Goal: Task Accomplishment & Management: Complete application form

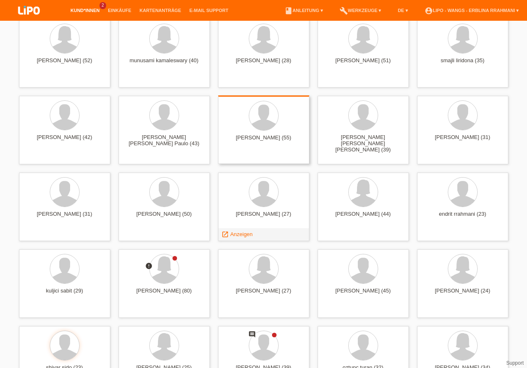
scroll to position [213, 0]
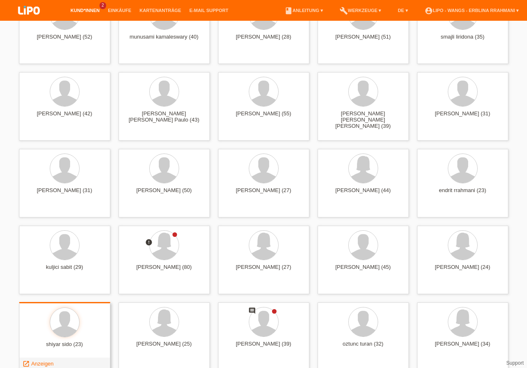
click at [44, 327] on div at bounding box center [65, 322] width 78 height 31
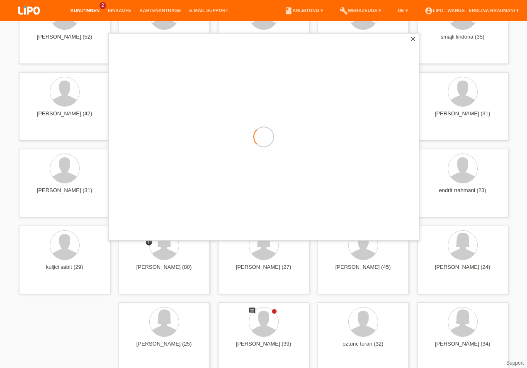
click at [109, 240] on div at bounding box center [264, 137] width 310 height 206
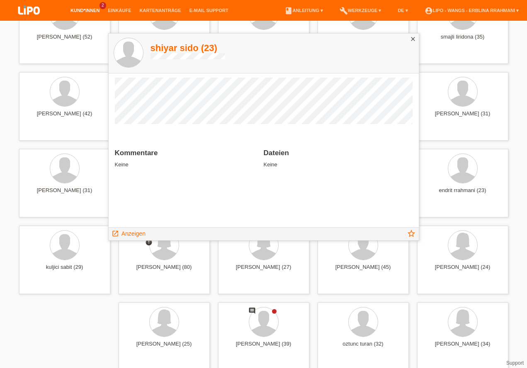
click at [111, 292] on div "+ Max Daniel Andres (58) launch Anzeigen" at bounding box center [263, 106] width 497 height 537
click at [132, 231] on span "Anzeigen" at bounding box center [133, 233] width 24 height 7
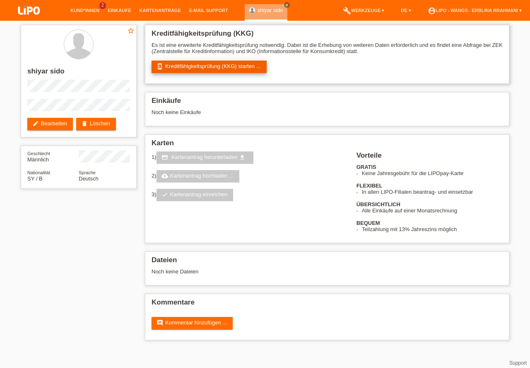
click at [206, 67] on link "perm_device_information Kreditfähigkeitsprüfung (KKG) starten ..." at bounding box center [209, 66] width 115 height 12
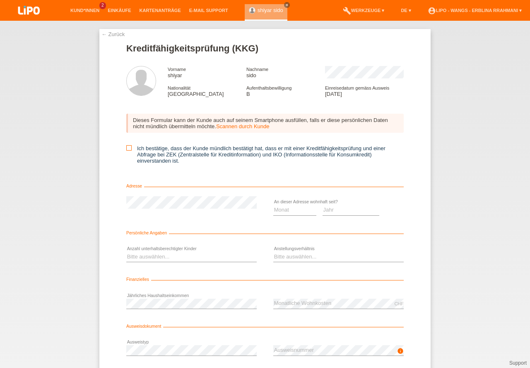
click at [131, 147] on label "Ich bestätige, dass der Kunde mündlich bestätigt hat, dass er mit einer Kreditf…" at bounding box center [265, 154] width 278 height 19
click at [131, 147] on input "Ich bestätige, dass der Kunde mündlich bestätigt hat, dass er mit einer Kreditf…" at bounding box center [128, 147] width 5 height 5
checkbox input "true"
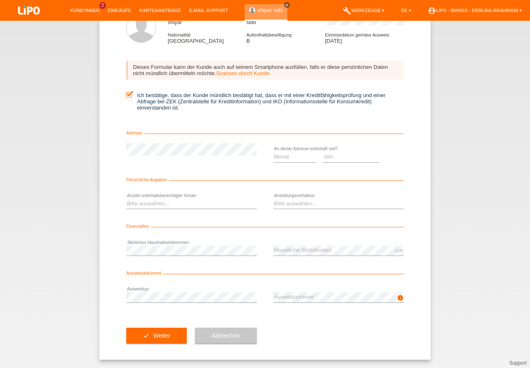
click at [285, 6] on icon "close" at bounding box center [287, 5] width 4 height 4
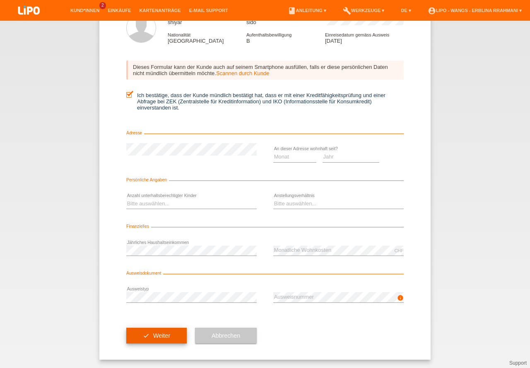
click at [170, 341] on button "check Weiter" at bounding box center [156, 335] width 60 height 16
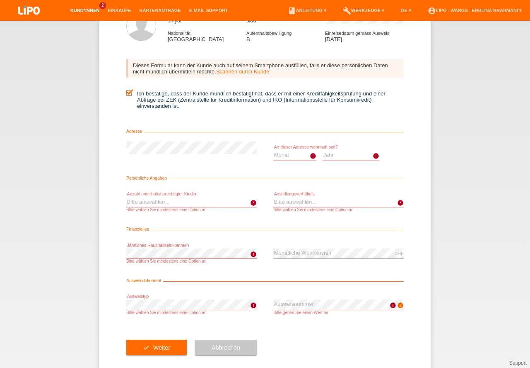
click at [90, 10] on link "Kund*innen" at bounding box center [84, 10] width 37 height 5
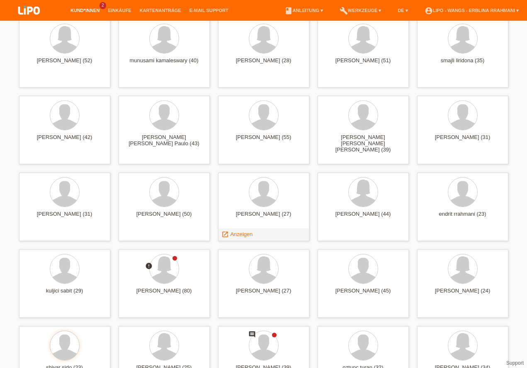
scroll to position [220, 0]
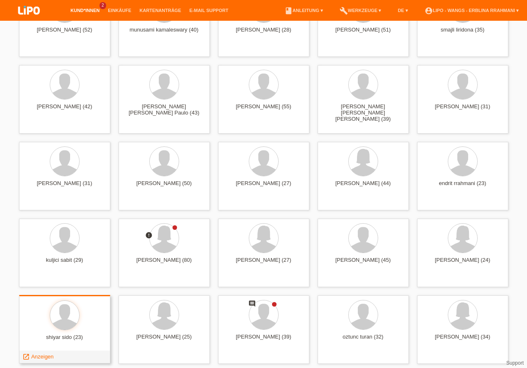
click at [100, 309] on div at bounding box center [65, 315] width 78 height 31
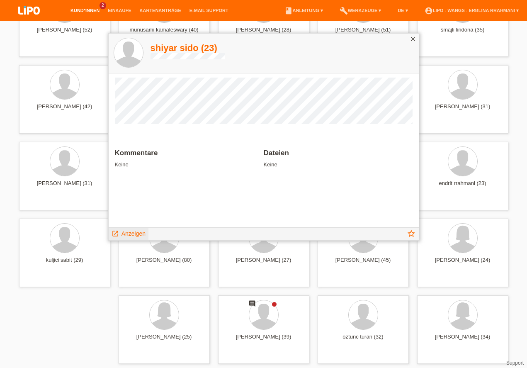
click at [138, 233] on span "Anzeigen" at bounding box center [133, 233] width 24 height 7
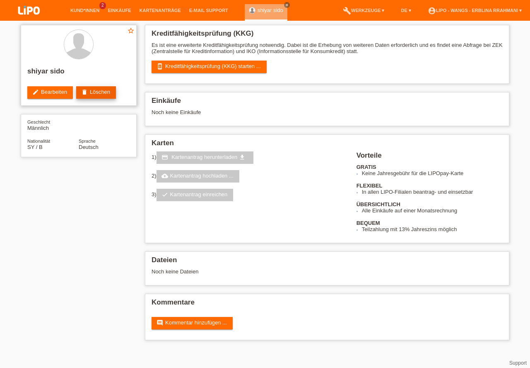
click at [103, 99] on link "delete Löschen" at bounding box center [96, 92] width 40 height 12
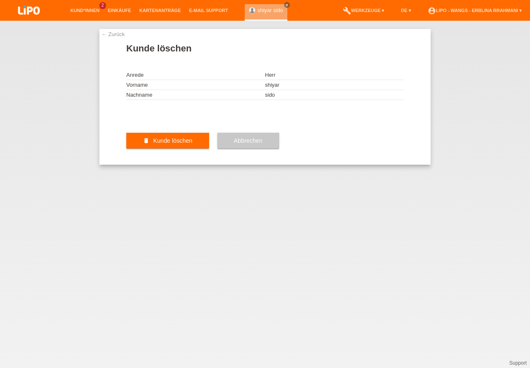
click at [202, 148] on button "delete Kunde löschen" at bounding box center [167, 141] width 83 height 16
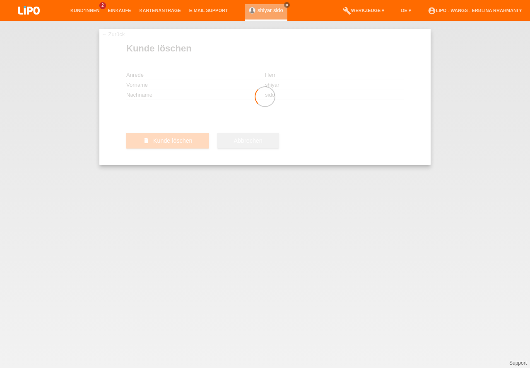
click at [200, 165] on div at bounding box center [264, 96] width 331 height 135
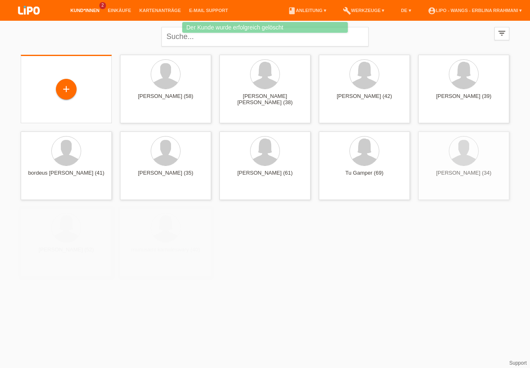
click at [70, 78] on div "+" at bounding box center [66, 89] width 91 height 68
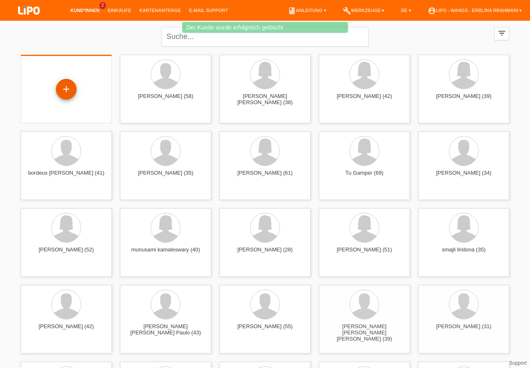
click at [73, 87] on div "+" at bounding box center [66, 89] width 20 height 14
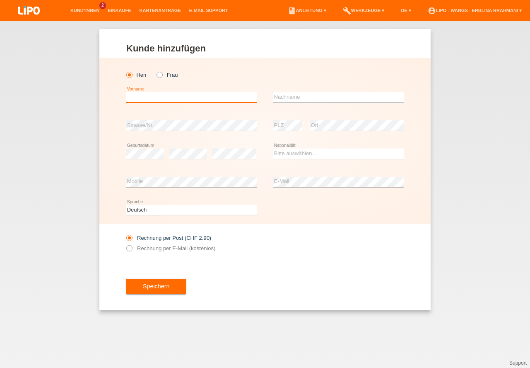
click at [162, 101] on input "text" at bounding box center [191, 97] width 131 height 10
type input "sido"
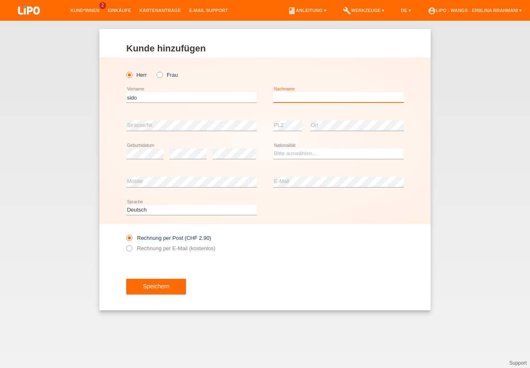
click at [296, 93] on input "text" at bounding box center [338, 97] width 131 height 10
type input "shiyar"
click at [147, 136] on div "error Strasse/Nr." at bounding box center [191, 125] width 131 height 28
click at [304, 125] on div "error PLZ error Ort" at bounding box center [338, 125] width 131 height 28
click at [303, 123] on div "error PLZ error Ort" at bounding box center [338, 125] width 131 height 28
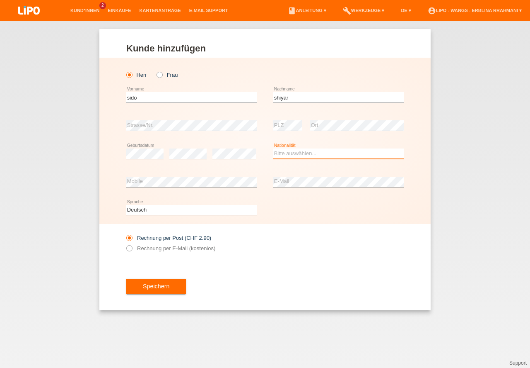
click at [311, 151] on select "Bitte auswählen... Schweiz Deutschland Liechtenstein Österreich ------------ Af…" at bounding box center [338, 153] width 131 height 10
click at [311, 155] on select "Bitte auswählen... Schweiz Deutschland Liechtenstein Österreich ------------ Af…" at bounding box center [338, 153] width 131 height 10
click at [312, 154] on select "Bitte auswählen... Schweiz Deutschland Liechtenstein Österreich ------------ Af…" at bounding box center [338, 153] width 131 height 10
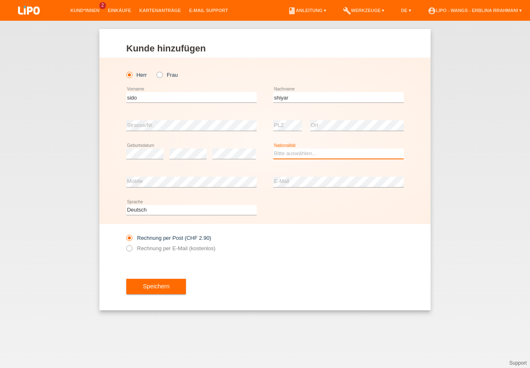
click at [312, 154] on select "Bitte auswählen... Schweiz Deutschland Liechtenstein Österreich ------------ Af…" at bounding box center [338, 153] width 131 height 10
click at [310, 154] on select "Bitte auswählen... Schweiz Deutschland Liechtenstein Österreich ------------ Af…" at bounding box center [338, 153] width 131 height 10
click at [0, 0] on option "Norwegen" at bounding box center [0, 0] width 0 height 0
click at [310, 154] on select "Bitte auswählen... Schweiz Deutschland Liechtenstein Österreich ------------ Af…" at bounding box center [338, 153] width 131 height 10
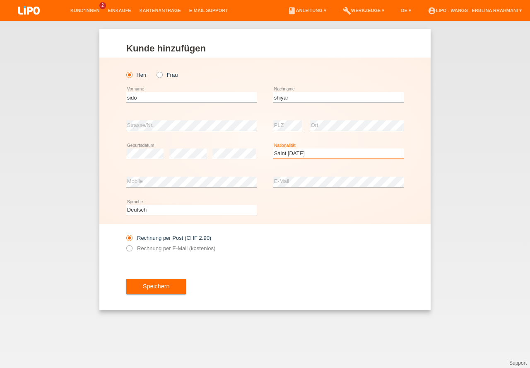
click at [0, 0] on option "Norwegen" at bounding box center [0, 0] width 0 height 0
click at [310, 154] on select "Bitte auswählen... Schweiz Deutschland Liechtenstein Österreich ------------ Af…" at bounding box center [338, 153] width 131 height 10
click at [0, 0] on option "Norwegen" at bounding box center [0, 0] width 0 height 0
click at [443, 130] on div "Kund*in hinzufügen Kunde hinzufügen Kundin hinzufügen Herr Frau sido error Vorn…" at bounding box center [265, 194] width 530 height 347
select select "SY"
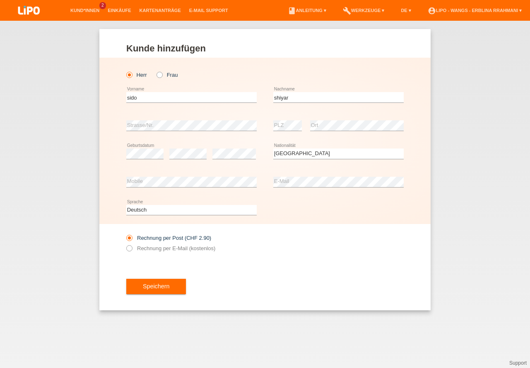
click at [443, 130] on div "Kund*in hinzufügen Kunde hinzufügen Kundin hinzufügen Herr Frau sido error Vorn…" at bounding box center [265, 194] width 530 height 347
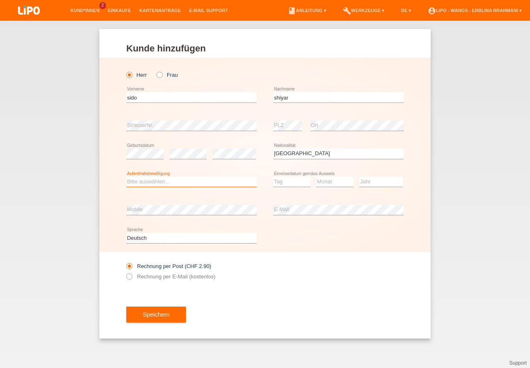
click at [185, 185] on select "Bitte auswählen... C B B - Flüchtlingsstatus Andere" at bounding box center [191, 182] width 131 height 10
select select "B"
click at [0, 0] on option "B" at bounding box center [0, 0] width 0 height 0
click at [280, 183] on select "Tag 01 02 03 04 05 06 07 08 09 10 11" at bounding box center [291, 182] width 37 height 10
click at [317, 185] on select "Monat 01 02 03 04 05 06 07 08 09 10 11" at bounding box center [335, 182] width 37 height 10
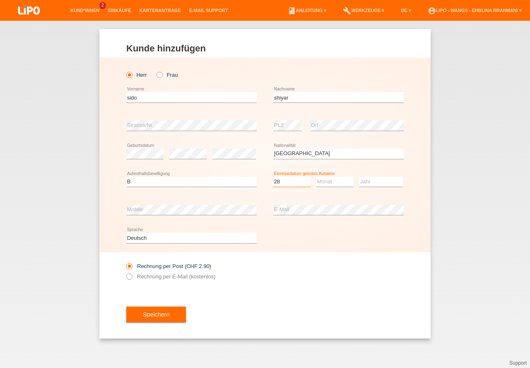
select select "28"
click at [329, 181] on select "Monat 01 02 03 04 05 06 07 08 09 10 11" at bounding box center [335, 182] width 37 height 10
select select "03"
click at [0, 0] on option "03" at bounding box center [0, 0] width 0 height 0
click at [368, 181] on select "Jahr 2025 2024 2023 2022 2021 2020 2019 2018 2017 2016 2015 2014 2013 2012 2011…" at bounding box center [382, 182] width 44 height 10
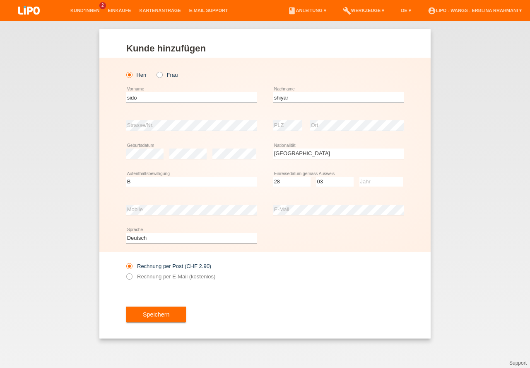
click at [368, 181] on select "Jahr 2025 2024 2023 2022 2021 2020 2019 2018 2017 2016 2015 2014 2013 2012 2011…" at bounding box center [382, 182] width 44 height 10
click at [369, 181] on select "Jahr 2025 2024 2023 2022 2021 2020 2019 2018 2017 2016 2015 2014 2013 2012 2011…" at bounding box center [382, 182] width 44 height 10
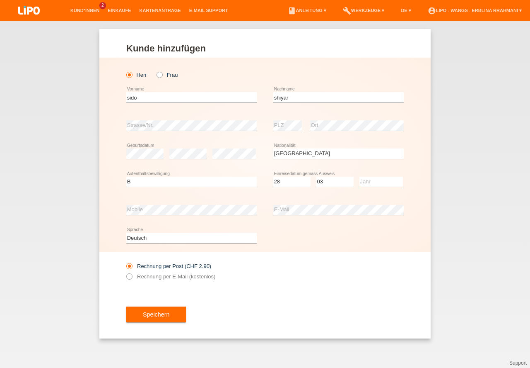
click at [369, 181] on select "Jahr 2025 2024 2023 2022 2021 2020 2019 2018 2017 2016 2015 2014 2013 2012 2011…" at bounding box center [382, 182] width 44 height 10
click at [373, 180] on select "Jahr 2025 2024 2023 2022 2021 2020 2019 2018 2017 2016 2015 2014 2013 2012 2011…" at bounding box center [382, 182] width 44 height 10
select select "2014"
click at [0, 0] on option "2014" at bounding box center [0, 0] width 0 height 0
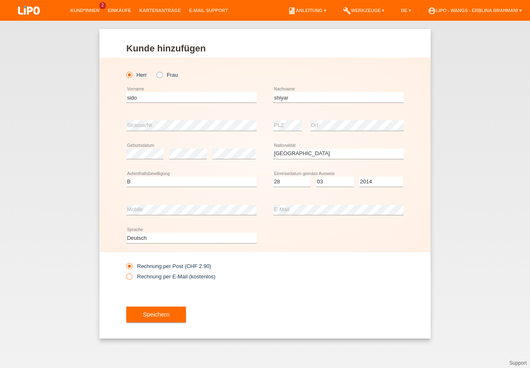
click at [125, 272] on icon at bounding box center [125, 272] width 0 height 0
click at [127, 275] on input "Rechnung per E-Mail (kostenlos)" at bounding box center [128, 278] width 5 height 10
radio input "true"
click at [160, 311] on button "Speichern" at bounding box center [156, 314] width 60 height 16
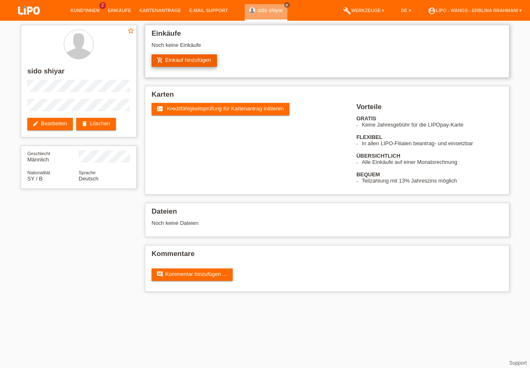
click at [198, 61] on link "add_shopping_cart Einkauf hinzufügen" at bounding box center [184, 60] width 65 height 12
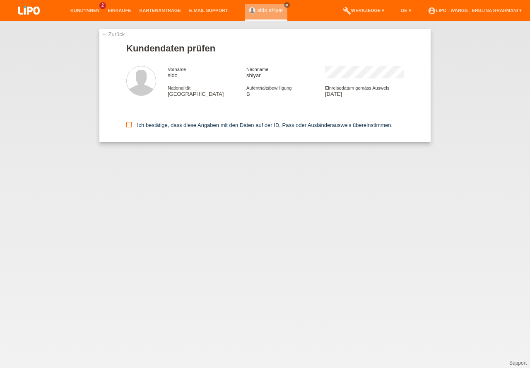
click at [131, 125] on icon at bounding box center [128, 124] width 5 height 5
click at [131, 125] on input "Ich bestätige, dass diese Angaben mit den Daten auf der ID, Pass oder Ausländer…" at bounding box center [128, 124] width 5 height 5
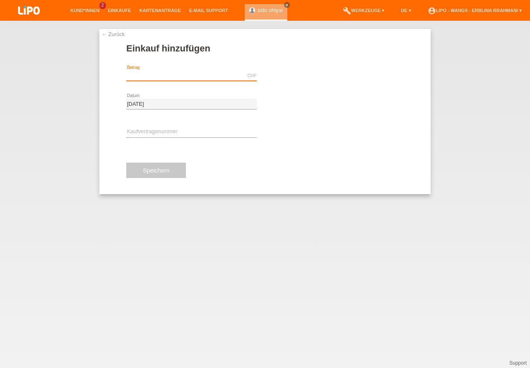
click at [189, 77] on input "text" at bounding box center [191, 75] width 131 height 10
type input "1130.05"
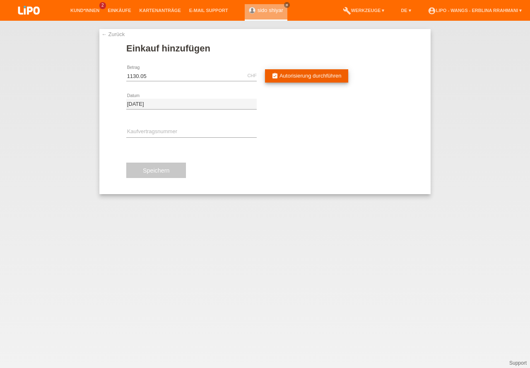
click at [316, 79] on link "assignment_turned_in Autorisierung durchführen" at bounding box center [306, 75] width 83 height 13
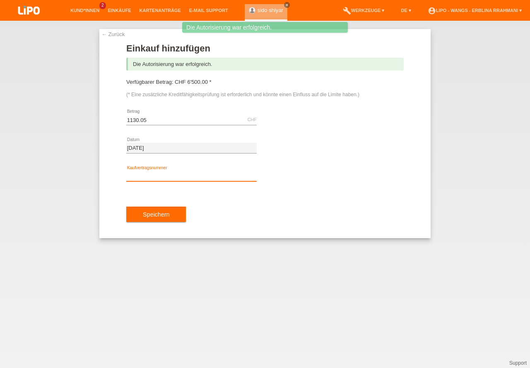
click at [203, 174] on input "text" at bounding box center [191, 176] width 131 height 10
type input "t84640"
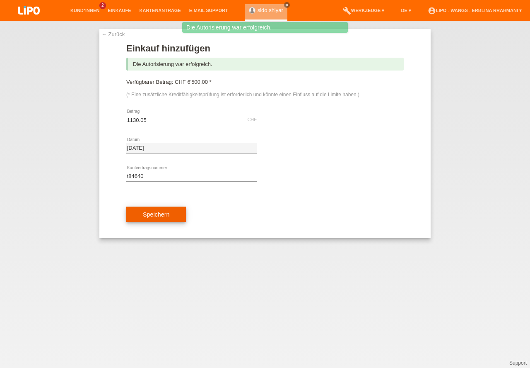
click at [159, 216] on button "Speichern" at bounding box center [156, 214] width 60 height 16
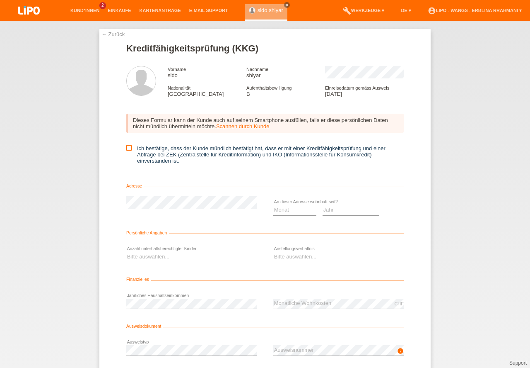
click at [130, 148] on icon at bounding box center [128, 147] width 5 height 5
click at [130, 148] on input "Ich bestätige, dass der Kunde mündlich bestätigt hat, dass er mit einer Kreditf…" at bounding box center [128, 147] width 5 height 5
checkbox input "true"
click at [239, 249] on div "Bitte auswählen... 0 1 2 3 4 5 6 7 8 9 error" at bounding box center [191, 257] width 131 height 28
click at [216, 255] on select "Bitte auswählen... 0 1 2 3 4 5 6 7 8 9" at bounding box center [191, 257] width 131 height 10
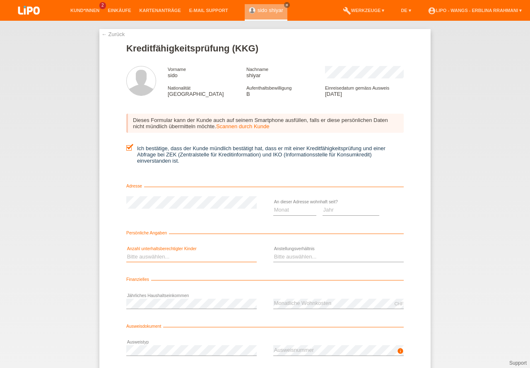
select select "0"
click at [0, 0] on option "0" at bounding box center [0, 0] width 0 height 0
click at [291, 210] on select "Monat 01 02 03 04 05 06 07 08 09 10" at bounding box center [294, 210] width 43 height 10
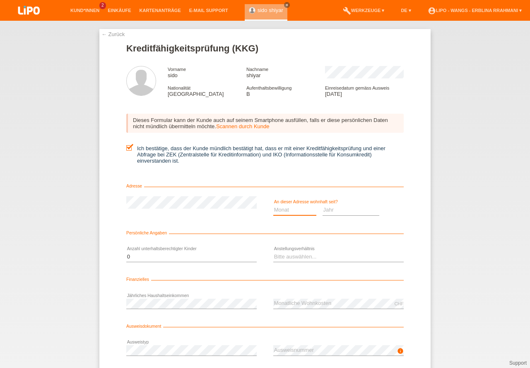
select select "11"
click at [0, 0] on option "11" at bounding box center [0, 0] width 0 height 0
click at [348, 213] on select "Jahr 2025 2024 2023 2022 2021 2020 2019 2018 2017 2016 2015 2014 2013 2012 2011…" at bounding box center [351, 210] width 57 height 10
select select "2014"
click at [0, 0] on option "2014" at bounding box center [0, 0] width 0 height 0
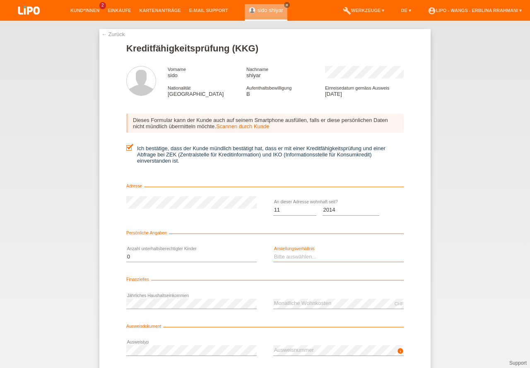
click at [286, 260] on select "Bitte auswählen... Unbefristet Befristet Lehrling/Student Pensioniert Nicht arb…" at bounding box center [338, 257] width 131 height 10
click at [299, 259] on select "Bitte auswählen... Unbefristet Befristet Lehrling/Student Pensioniert Nicht arb…" at bounding box center [338, 257] width 131 height 10
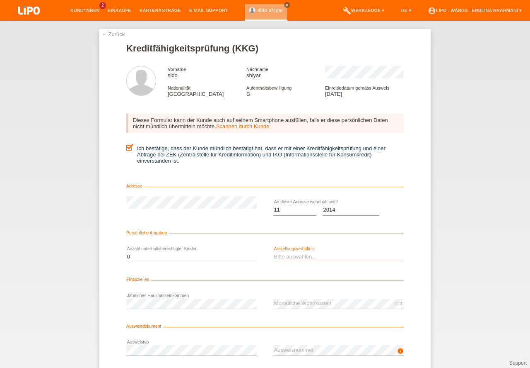
select select "UNLIMITED"
click at [0, 0] on option "Unbefristet" at bounding box center [0, 0] width 0 height 0
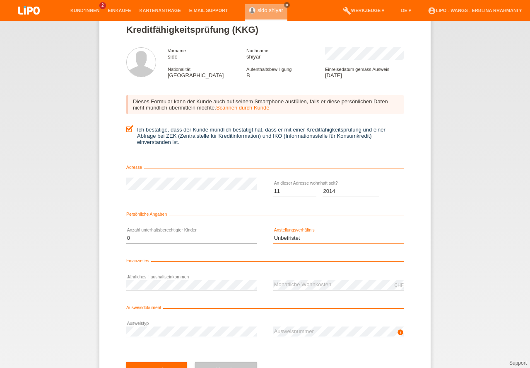
scroll to position [37, 0]
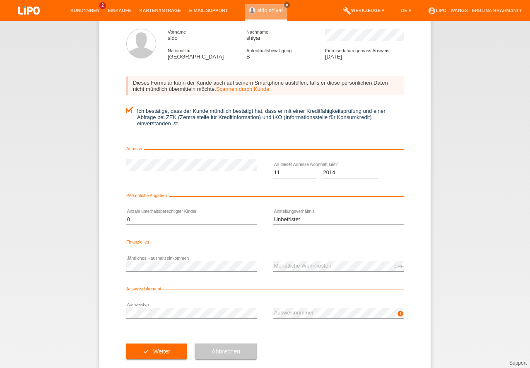
click at [189, 260] on div "error Jährliches Haushaltseinkommen" at bounding box center [191, 266] width 131 height 28
click at [154, 344] on button "check Weiter" at bounding box center [156, 351] width 60 height 16
click at [0, 0] on div at bounding box center [0, 0] width 0 height 0
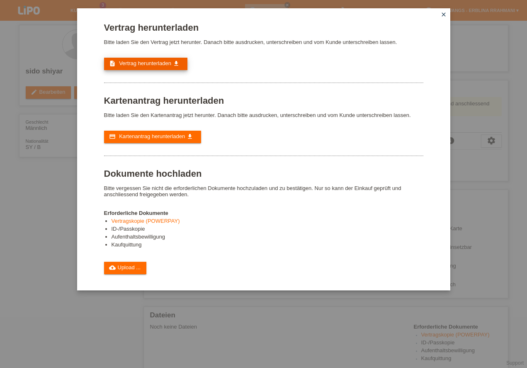
click at [144, 59] on link "description Vertrag herunterladen get_app" at bounding box center [145, 64] width 83 height 12
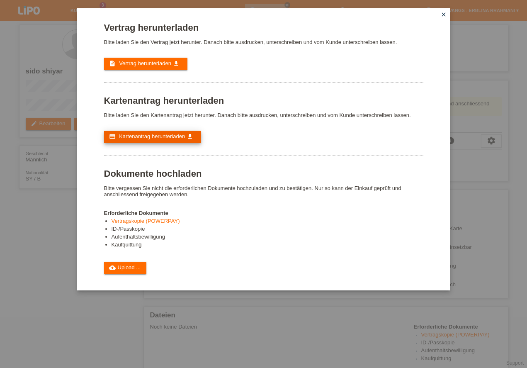
click at [152, 131] on link "credit_card Kartenantrag herunterladen get_app" at bounding box center [152, 137] width 97 height 12
click at [191, 322] on div "Vertrag herunterladen Bitte laden Sie den Vertrag jetzt herunter. Danach bitte …" at bounding box center [263, 184] width 527 height 368
click at [443, 14] on icon "close" at bounding box center [443, 14] width 7 height 7
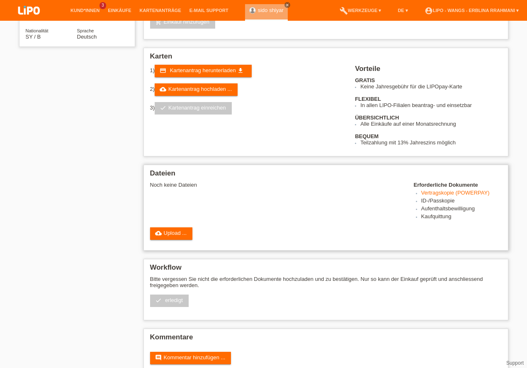
scroll to position [157, 0]
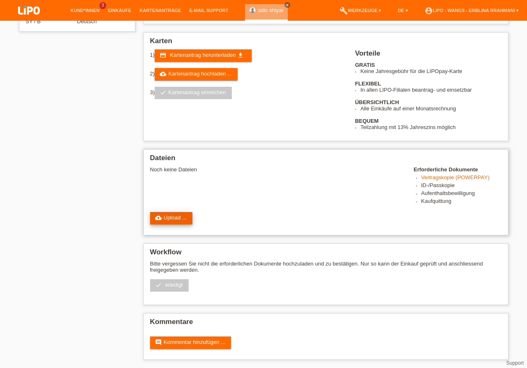
click at [185, 217] on link "cloud_upload Upload ..." at bounding box center [171, 218] width 43 height 12
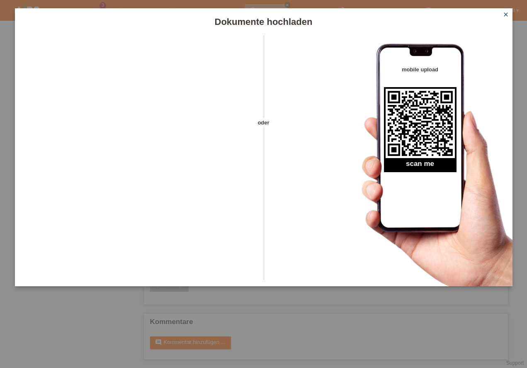
click at [503, 15] on icon "close" at bounding box center [505, 14] width 7 height 7
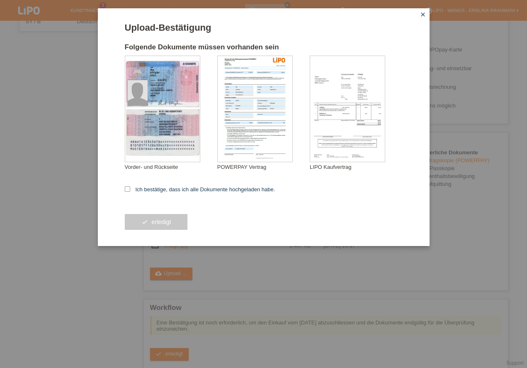
scroll to position [157, 0]
click at [127, 191] on icon at bounding box center [127, 188] width 5 height 5
click at [127, 191] on input "Ich bestätige, dass ich alle Dokumente hochgeladen habe." at bounding box center [127, 188] width 5 height 5
checkbox input "true"
click at [149, 234] on div "check erledigt" at bounding box center [264, 222] width 278 height 48
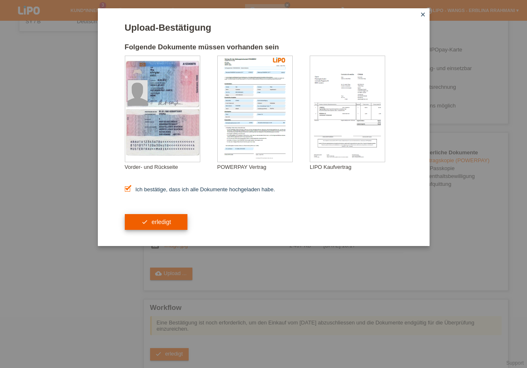
click at [151, 227] on button "check erledigt" at bounding box center [156, 222] width 63 height 16
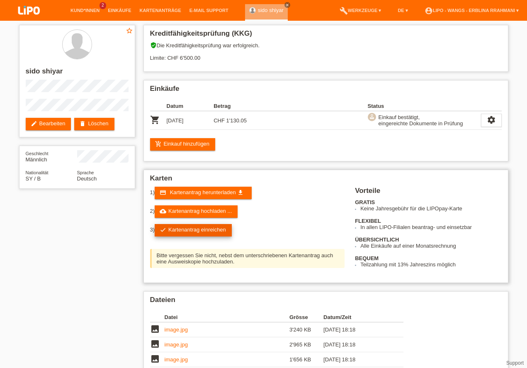
click at [208, 231] on link "check Kartenantrag einreichen" at bounding box center [193, 230] width 77 height 12
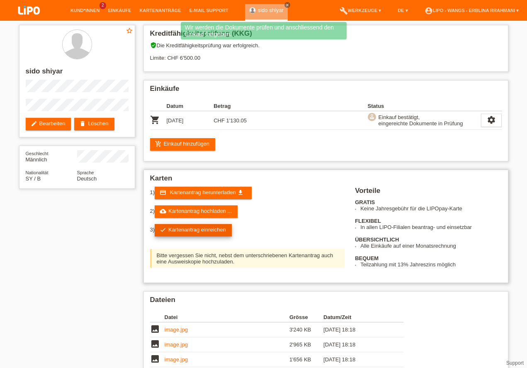
click at [208, 231] on link "check Kartenantrag einreichen" at bounding box center [193, 230] width 77 height 12
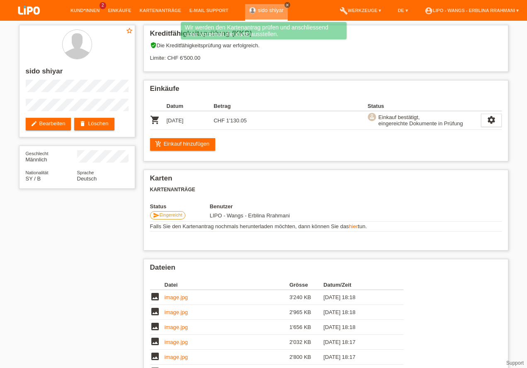
click at [285, 4] on icon "close" at bounding box center [287, 5] width 4 height 4
click at [514, 12] on link "account_circle LIPO - Wangs - Erblina Rrahmani ▾" at bounding box center [471, 10] width 102 height 5
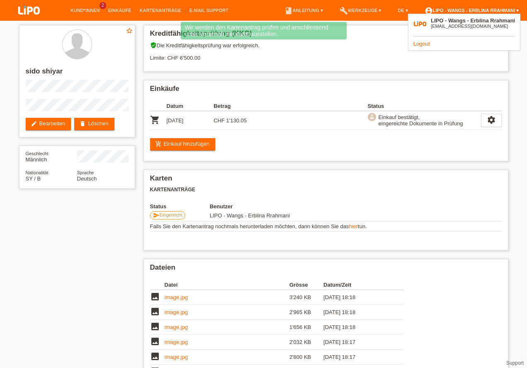
click at [514, 12] on link "account_circle LIPO - Wangs - Erblina Rrahmani ▾" at bounding box center [471, 10] width 102 height 5
click at [506, 6] on li "account_circle LIPO - Wangs - Erblina Rrahmani ▾" at bounding box center [471, 10] width 102 height 21
click at [506, 8] on link "account_circle LIPO - Wangs - Erblina Rrahmani ▾" at bounding box center [471, 10] width 102 height 5
click at [510, 9] on link "account_circle LIPO - Wangs - Erblina Rrahmani ▾" at bounding box center [471, 10] width 102 height 5
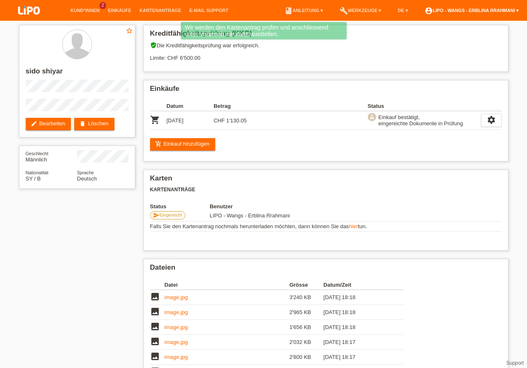
click at [510, 9] on link "account_circle LIPO - Wangs - Erblina Rrahmani ▾" at bounding box center [471, 10] width 102 height 5
click at [477, 13] on link "account_circle LIPO - Wangs - Erblina Rrahmani ▾" at bounding box center [471, 10] width 102 height 5
click at [478, 12] on link "account_circle LIPO - Wangs - Erblina Rrahmani ▾" at bounding box center [471, 10] width 102 height 5
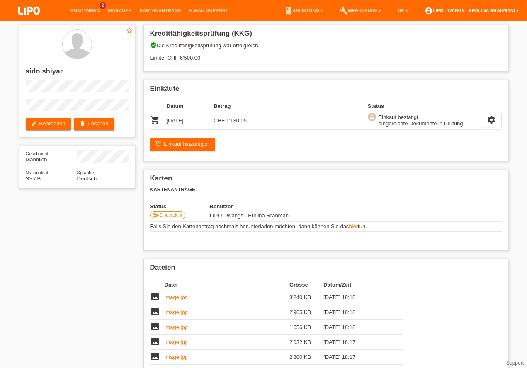
click at [516, 11] on link "account_circle LIPO - Wangs - Erblina Rrahmani ▾" at bounding box center [471, 10] width 102 height 5
click at [515, 11] on link "account_circle LIPO - Wangs - Erblina Rrahmani ▾" at bounding box center [471, 10] width 102 height 5
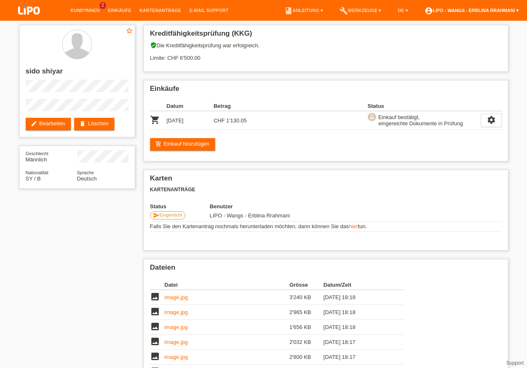
click at [515, 11] on link "account_circle LIPO - Wangs - Erblina Rrahmani ▾" at bounding box center [471, 10] width 102 height 5
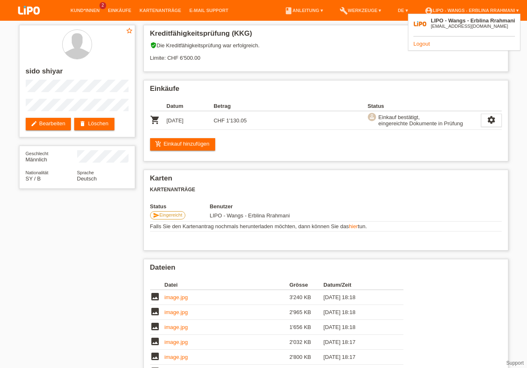
click at [423, 44] on link "Logout" at bounding box center [421, 44] width 17 height 6
